Goal: Task Accomplishment & Management: Complete application form

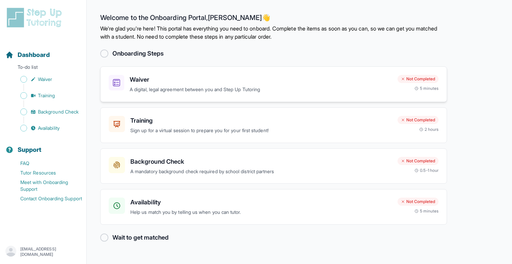
click at [191, 88] on p "A digital, legal agreement between you and Step Up Tutoring" at bounding box center [261, 90] width 262 height 8
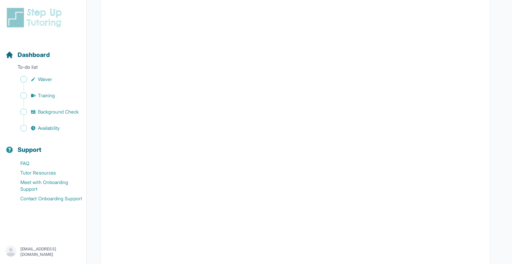
scroll to position [1084, 0]
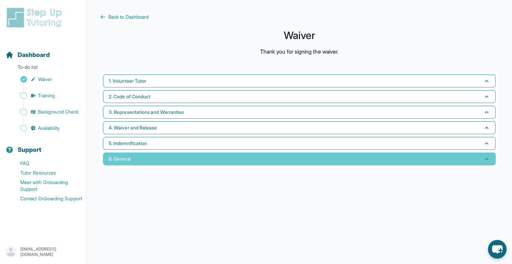
click at [137, 156] on button "6. General" at bounding box center [299, 158] width 393 height 13
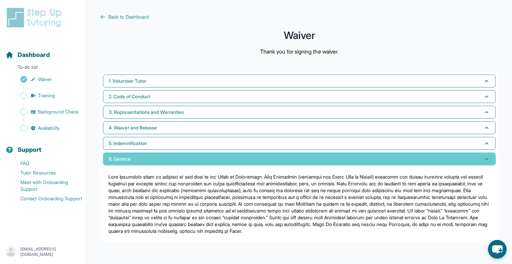
click at [137, 156] on button "6. General" at bounding box center [299, 158] width 393 height 13
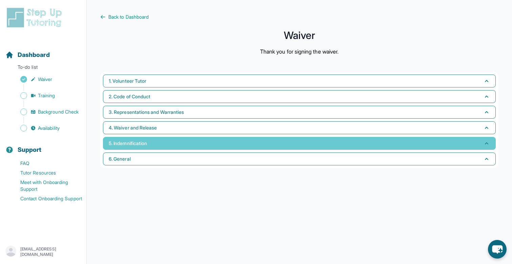
click at [142, 137] on button "5. Indemnification" at bounding box center [299, 143] width 393 height 13
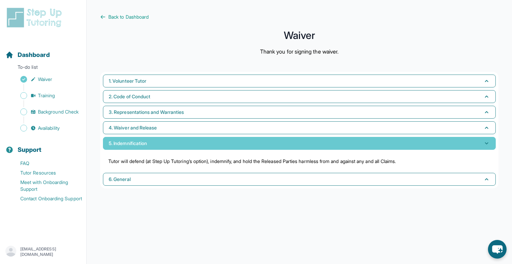
click at [142, 137] on button "5. Indemnification" at bounding box center [299, 143] width 393 height 13
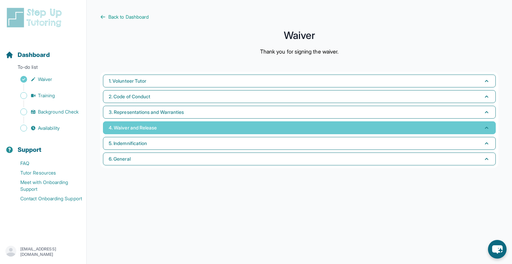
click at [142, 124] on button "4. Waiver and Release" at bounding box center [299, 127] width 393 height 13
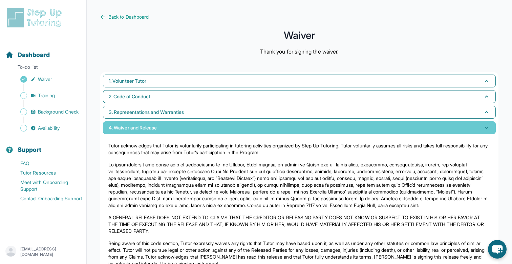
click at [142, 124] on button "4. Waiver and Release" at bounding box center [299, 127] width 393 height 13
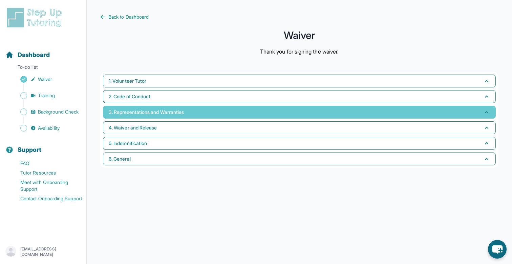
click at [142, 114] on span "3. Representations and Warranties" at bounding box center [146, 112] width 75 height 7
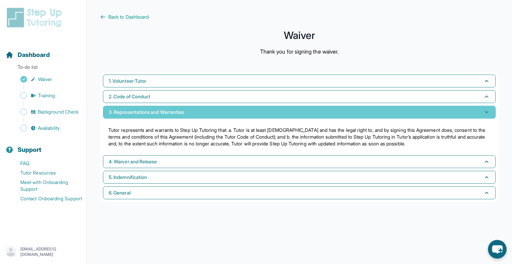
click at [142, 114] on span "3. Representations and Warranties" at bounding box center [146, 112] width 75 height 7
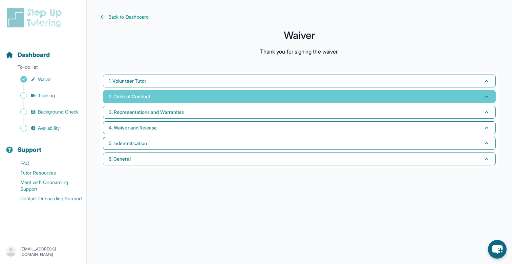
click at [142, 102] on button "2. Code of Conduct" at bounding box center [299, 96] width 393 height 13
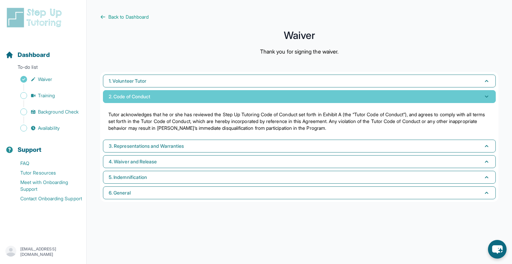
click at [142, 102] on button "2. Code of Conduct" at bounding box center [299, 96] width 393 height 13
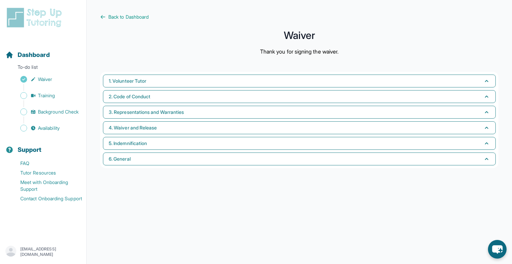
click at [142, 68] on main "Back to Dashboard Waiver Thank you for signing the waiver. 1. Volunteer Tutor 2…" at bounding box center [299, 132] width 425 height 264
click at [142, 73] on div "1. Volunteer Tutor 2. Code of Conduct 3. Representations and Warranties 4. Waiv…" at bounding box center [299, 120] width 398 height 96
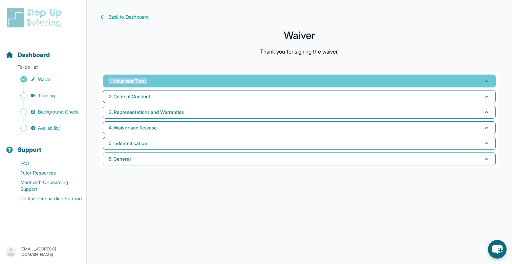
click at [142, 75] on button "1. Volunteer Tutor" at bounding box center [299, 81] width 393 height 13
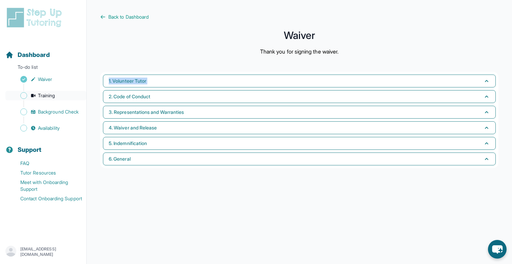
click at [47, 98] on span "Training" at bounding box center [46, 95] width 17 height 7
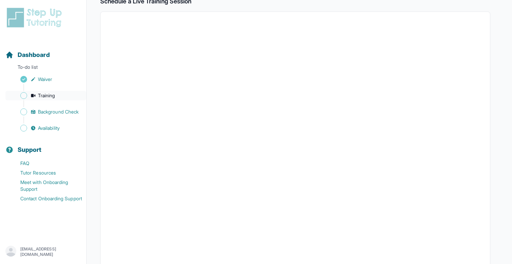
scroll to position [126, 0]
click at [48, 109] on span "Background Check" at bounding box center [58, 111] width 41 height 7
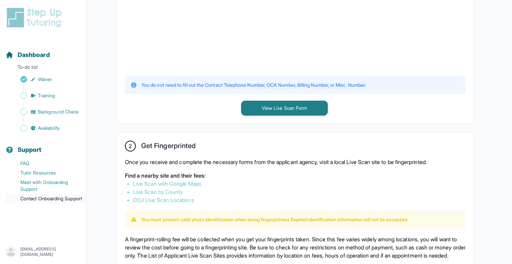
scroll to position [270, 0]
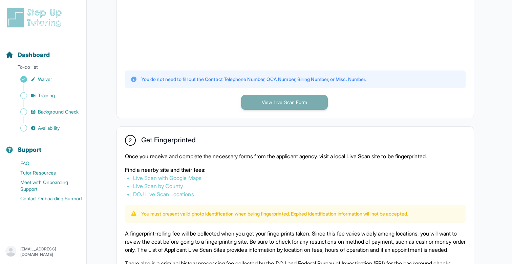
click at [272, 102] on button "View Live Scan Form" at bounding box center [284, 102] width 87 height 15
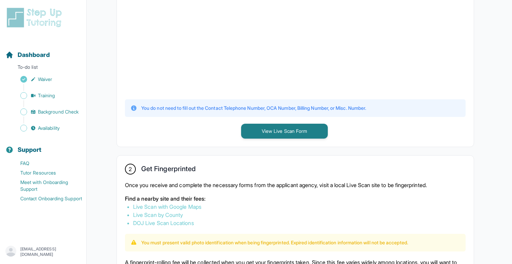
scroll to position [232, 0]
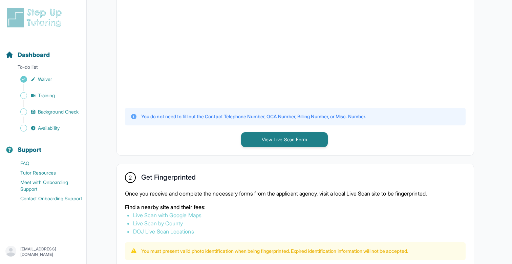
click at [182, 213] on link "Live Scan with Google Maps" at bounding box center [167, 215] width 68 height 7
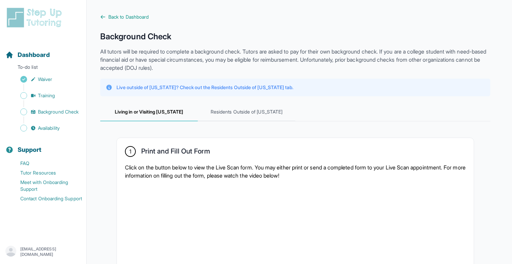
scroll to position [0, 0]
